Goal: Task Accomplishment & Management: Manage account settings

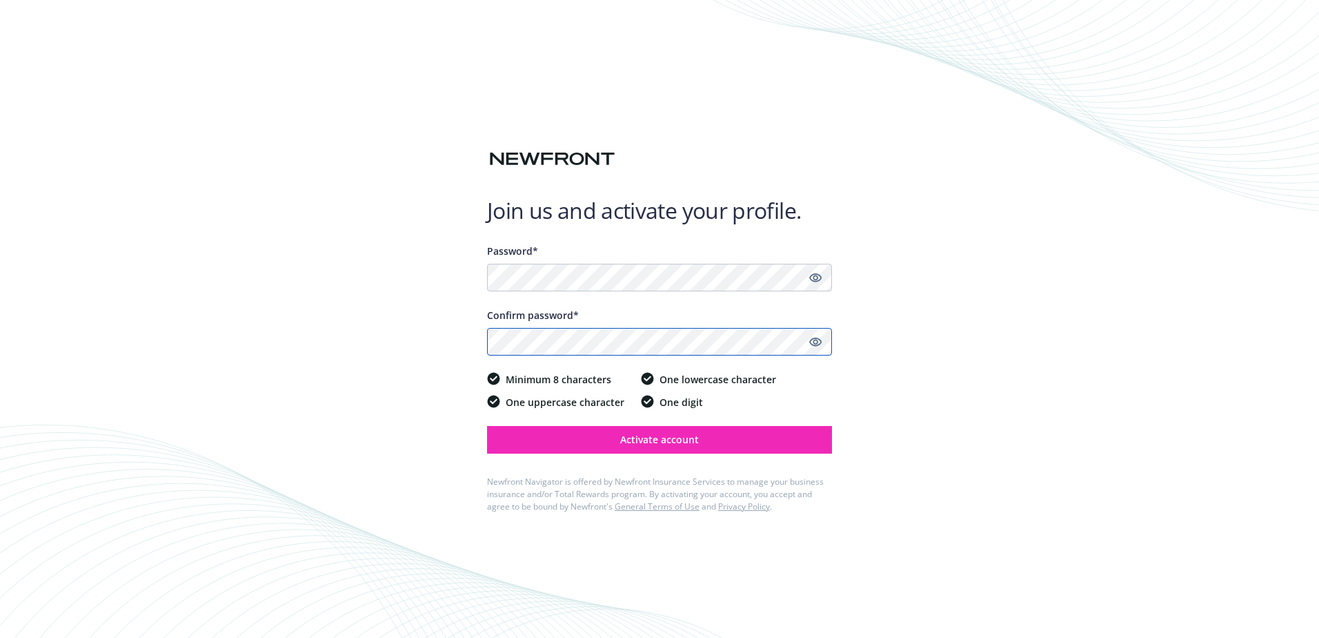
click at [487, 426] on button "Activate account" at bounding box center [659, 440] width 345 height 28
click at [1011, 394] on div "Join us and activate your profile. Password* Confirm password* Minimum 8 charac…" at bounding box center [659, 319] width 1319 height 638
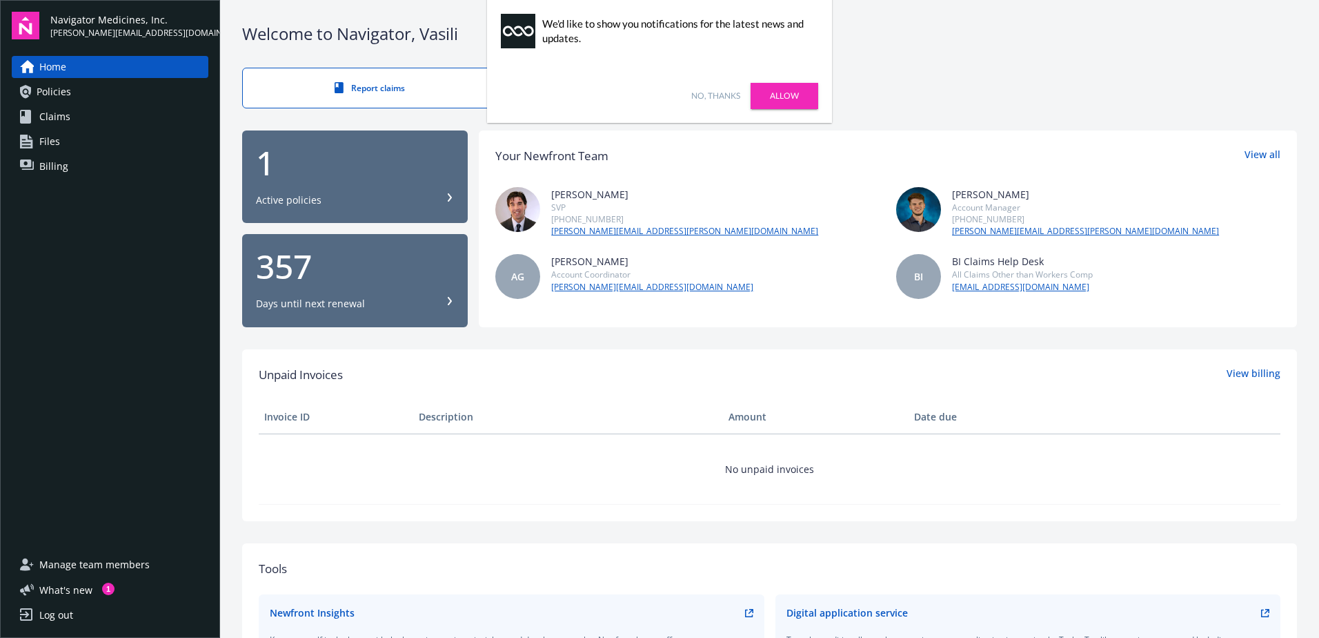
drag, startPoint x: 102, startPoint y: 0, endPoint x: 394, endPoint y: 524, distance: 599.5
click at [394, 524] on div "Welcome to Navigator , Vasili Report claims 1 Active policies 357 Days until ne…" at bounding box center [769, 409] width 1099 height 819
click at [722, 95] on link "No, thanks" at bounding box center [715, 96] width 49 height 12
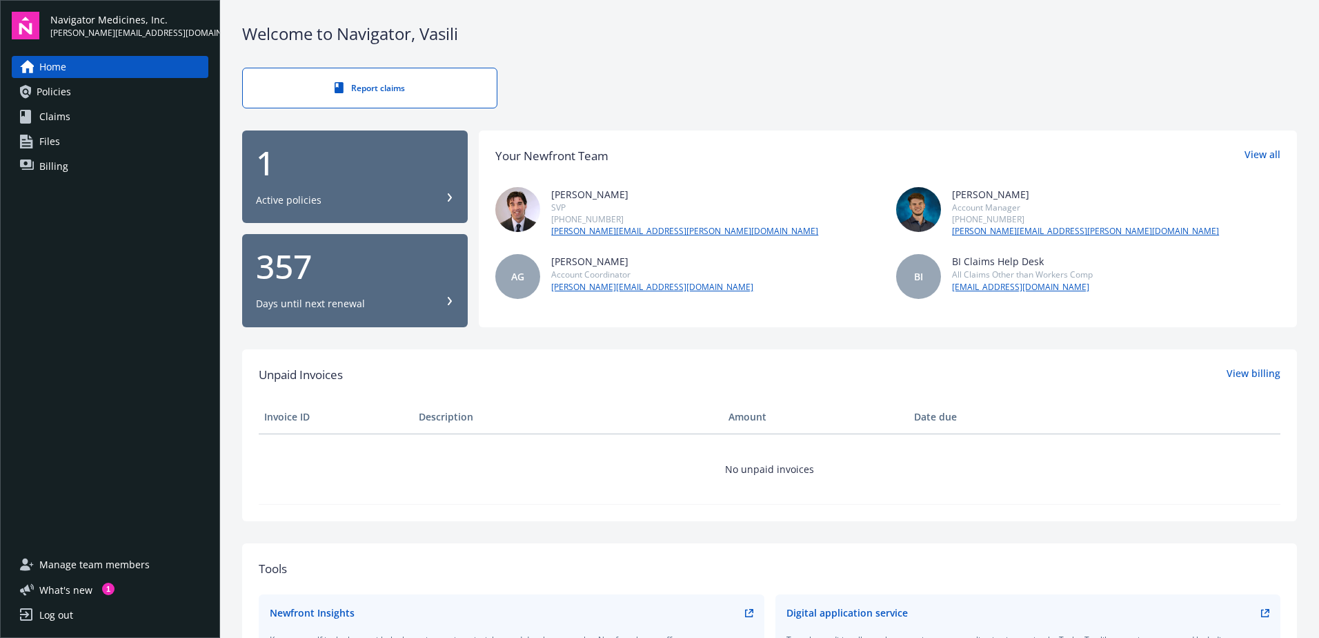
drag, startPoint x: 875, startPoint y: 114, endPoint x: 868, endPoint y: 106, distance: 10.3
click at [872, 112] on div "Welcome to Navigator , Vasili Report claims 1 Active policies 357 Days until ne…" at bounding box center [769, 409] width 1099 height 819
